Goal: Information Seeking & Learning: Check status

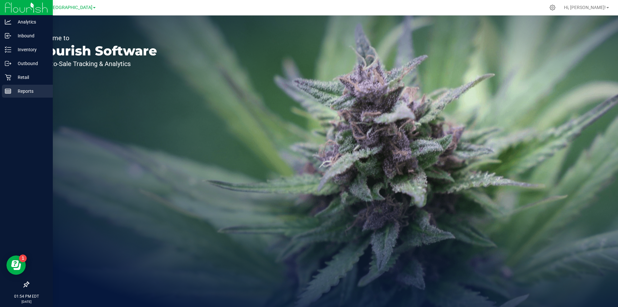
click at [8, 92] on icon at bounding box center [8, 91] width 6 height 6
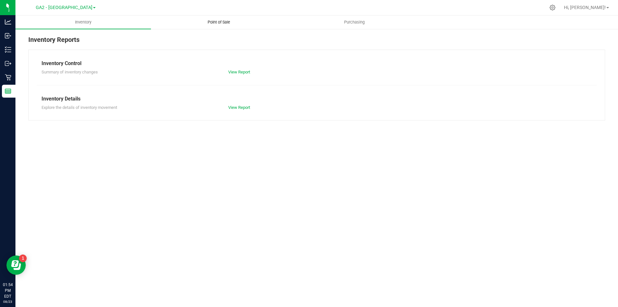
click at [226, 22] on span "Point of Sale" at bounding box center [219, 22] width 40 height 6
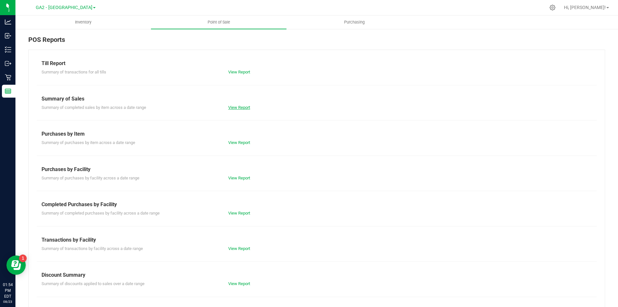
click at [244, 107] on link "View Report" at bounding box center [239, 107] width 22 height 5
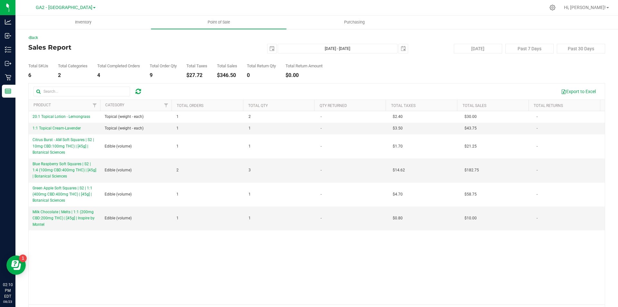
click at [411, 269] on div "20:1 Topical Lotion - Lemongrass Topical (weight - each) 1 2 - $2.40 $30.00 - 1…" at bounding box center [317, 207] width 576 height 193
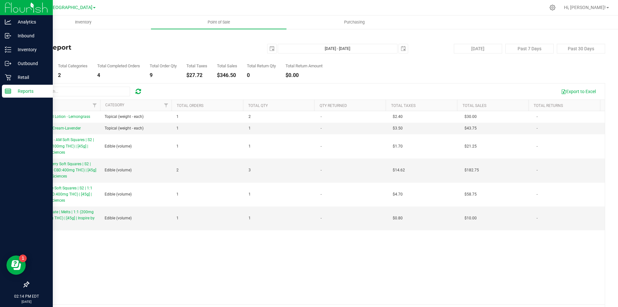
click at [10, 94] on icon at bounding box center [8, 91] width 6 height 6
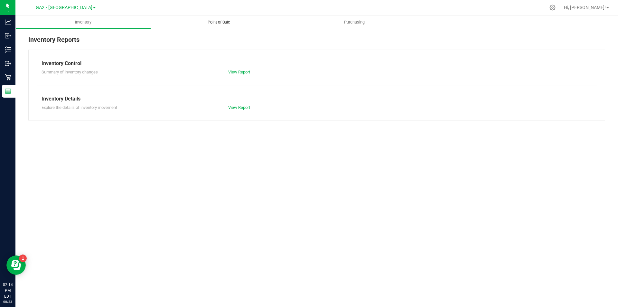
click at [214, 18] on uib-tab-heading "Point of Sale" at bounding box center [218, 22] width 135 height 14
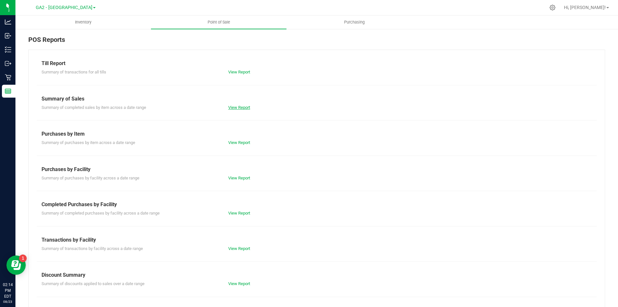
click at [228, 107] on link "View Report" at bounding box center [239, 107] width 22 height 5
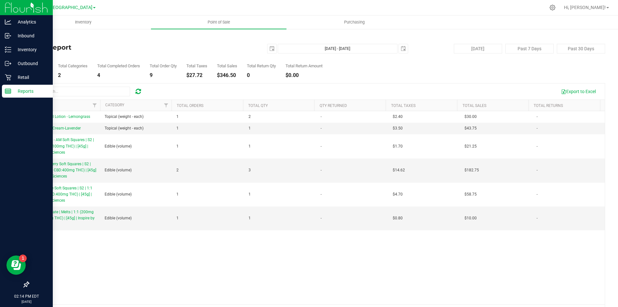
click at [14, 95] on p "Reports" at bounding box center [30, 91] width 39 height 8
